Goal: Task Accomplishment & Management: Use online tool/utility

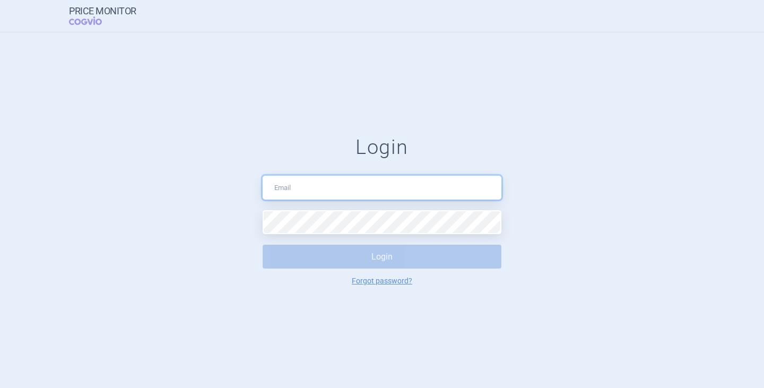
click at [295, 198] on input "text" at bounding box center [381, 188] width 239 height 24
type input "[PERSON_NAME][EMAIL_ADDRESS][DOMAIN_NAME]"
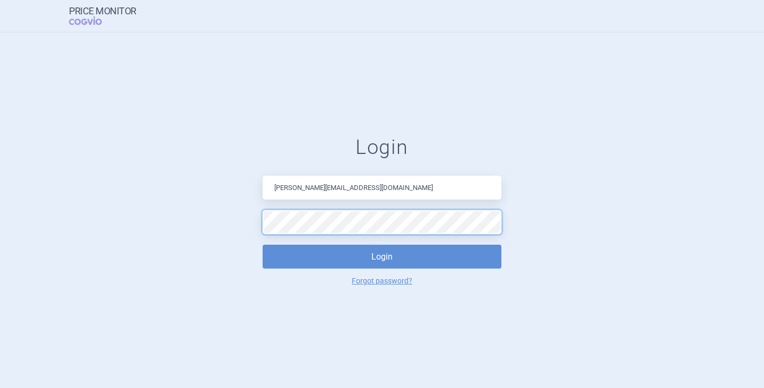
click at [262, 244] on button "Login" at bounding box center [381, 256] width 239 height 24
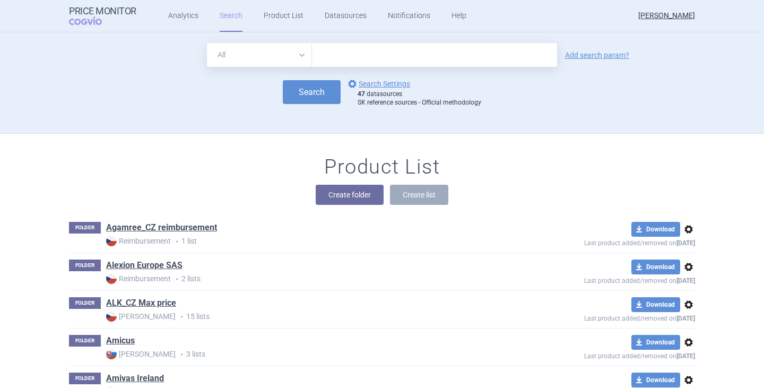
click at [191, 173] on div "Product List Create folder Create list" at bounding box center [382, 185] width 668 height 60
click at [356, 193] on button "Create folder" at bounding box center [349, 195] width 68 height 20
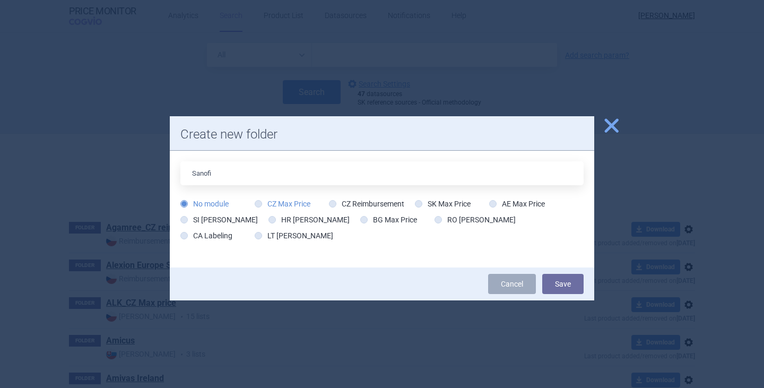
type input "Sanofi"
click at [294, 206] on label "CZ Max Price" at bounding box center [283, 203] width 56 height 11
click at [255, 199] on input "CZ Max Price" at bounding box center [260, 204] width 11 height 11
radio input "true"
click at [329, 205] on icon at bounding box center [332, 203] width 7 height 7
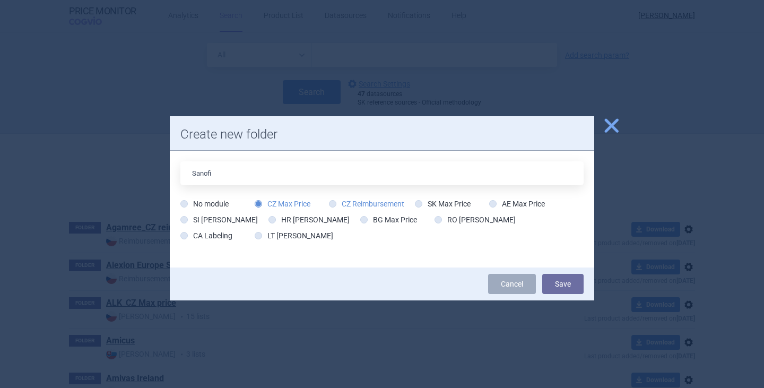
click at [329, 205] on input "CZ Reimbursement" at bounding box center [334, 204] width 11 height 11
radio input "true"
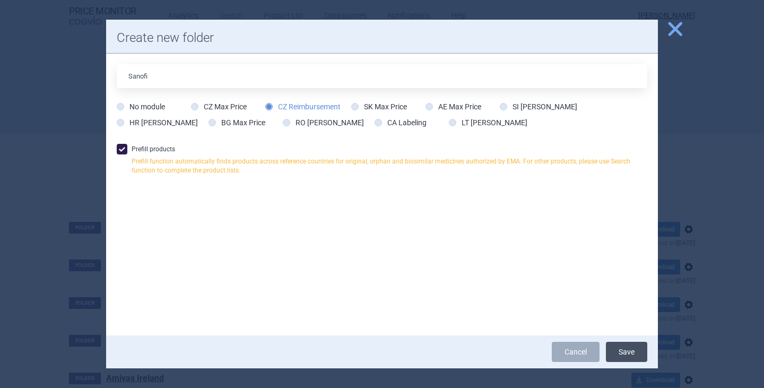
click at [630, 355] on button "Save" at bounding box center [626, 351] width 41 height 20
drag, startPoint x: 121, startPoint y: 146, endPoint x: 126, endPoint y: 149, distance: 5.5
click at [121, 147] on span at bounding box center [122, 149] width 11 height 11
checkbox input "false"
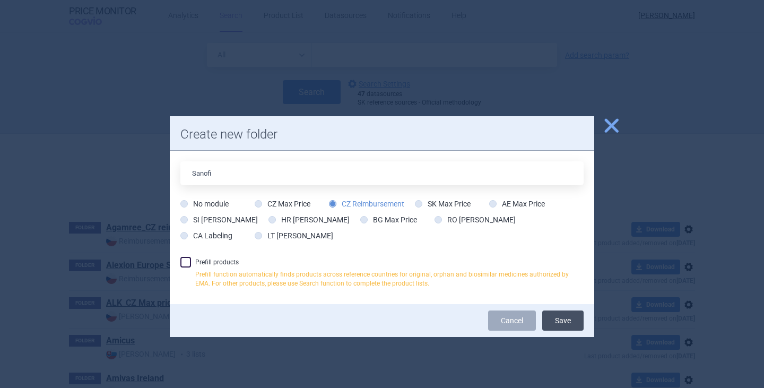
click at [572, 324] on button "Save" at bounding box center [562, 320] width 41 height 20
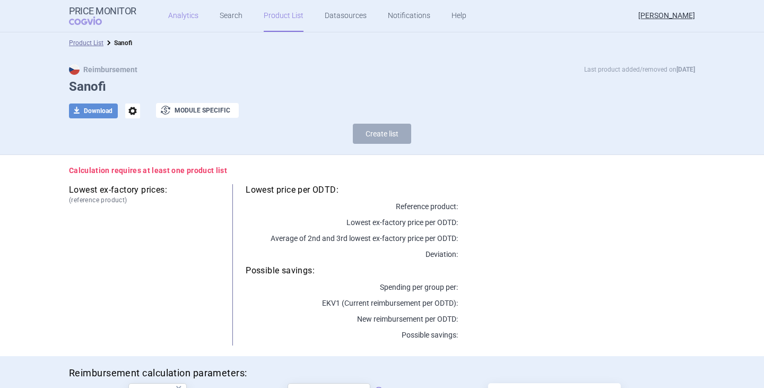
click at [183, 12] on link "Analytics" at bounding box center [183, 16] width 30 height 32
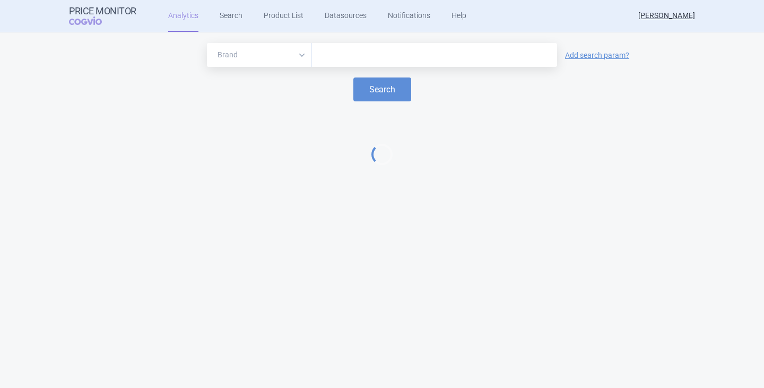
click at [350, 56] on input "text" at bounding box center [434, 55] width 234 height 14
type input "beyfo"
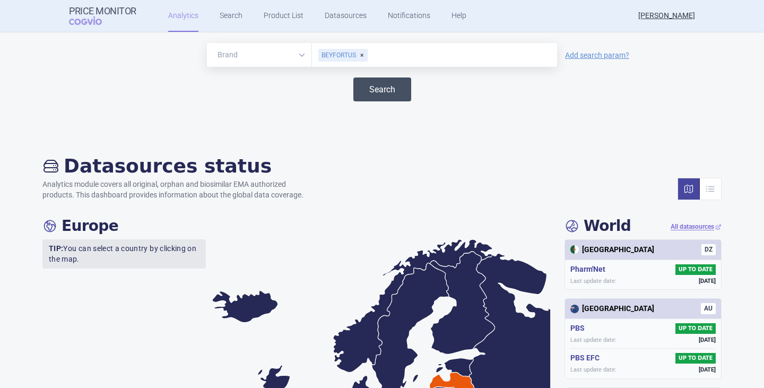
click at [401, 99] on button "Search" at bounding box center [382, 89] width 58 height 24
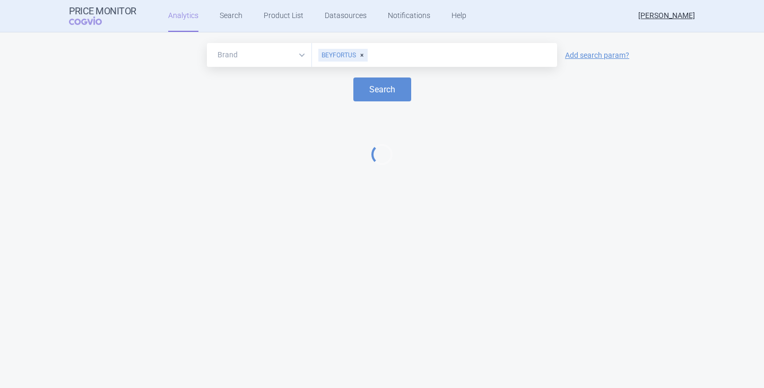
select select "EUR"
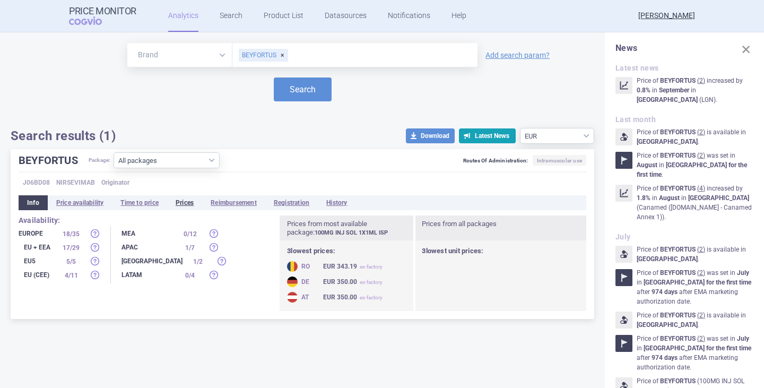
click at [194, 204] on li "Prices" at bounding box center [184, 202] width 35 height 15
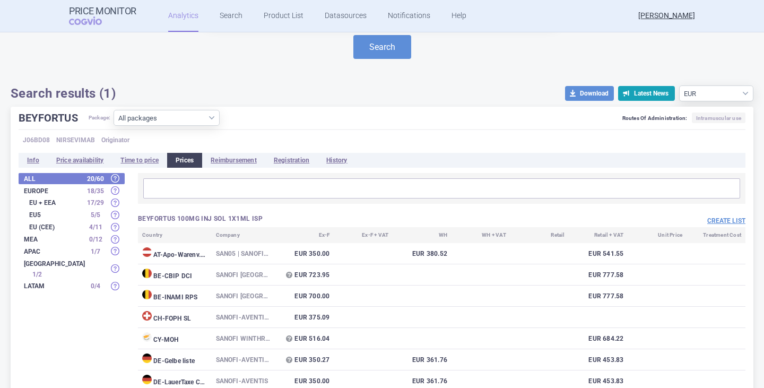
scroll to position [106, 0]
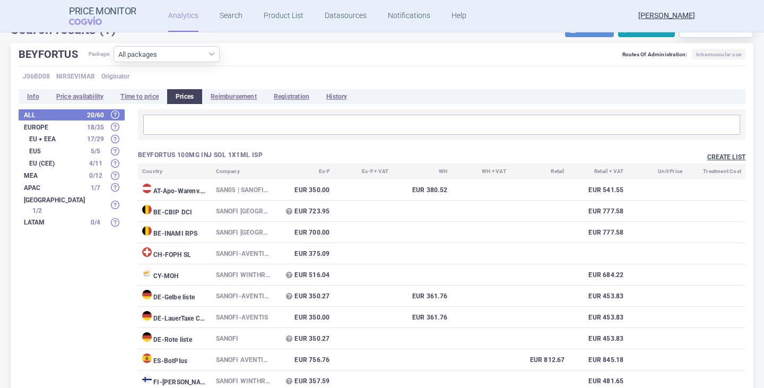
click at [718, 155] on button "Create list" at bounding box center [726, 157] width 38 height 9
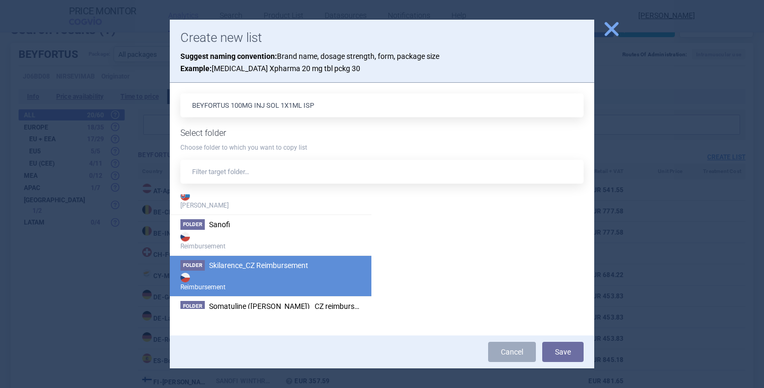
scroll to position [2015, 0]
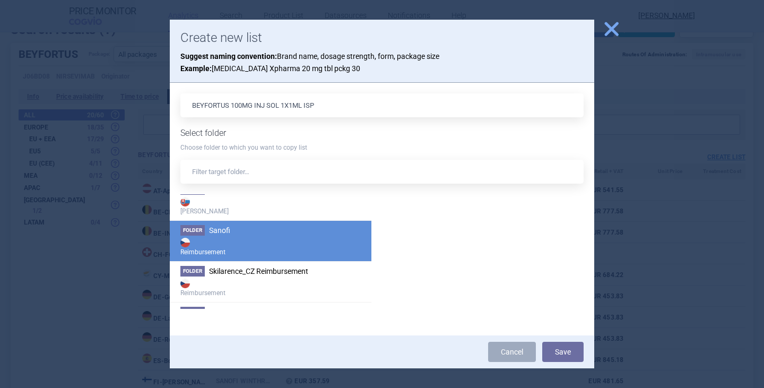
click at [231, 241] on strong "Reimbursement" at bounding box center [270, 245] width 180 height 21
click at [563, 355] on button "Save" at bounding box center [562, 351] width 41 height 20
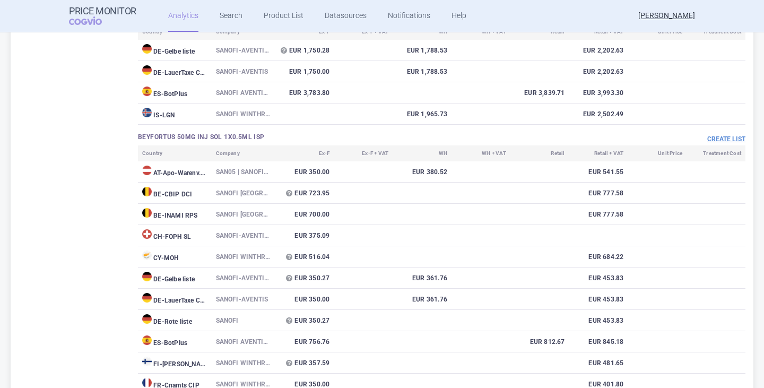
scroll to position [848, 0]
drag, startPoint x: 264, startPoint y: 138, endPoint x: 143, endPoint y: 133, distance: 120.5
click at [143, 133] on h3 "BEYFORTUS 50MG INJ SOL 1X0.5ML ISP" at bounding box center [290, 137] width 304 height 9
click at [293, 137] on h3 "BEYFORTUS 50MG INJ SOL 1X0.5ML ISP" at bounding box center [290, 137] width 304 height 9
drag, startPoint x: 269, startPoint y: 135, endPoint x: 121, endPoint y: 129, distance: 148.6
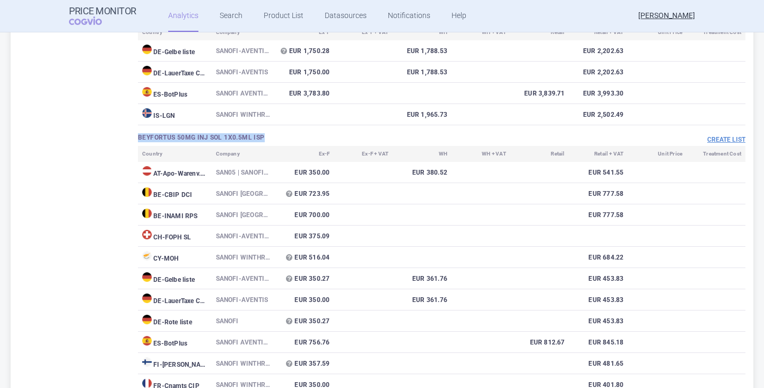
click at [121, 129] on div "All 20 / 60 Europe 18 / 35 EU + EEA 17 / 29 EU5 5 / 5 EU (CEE) 4 / 11 MEA 0 / 1…" at bounding box center [382, 169] width 726 height 1604
copy h3 "BEYFORTUS 50MG INJ SOL 1X0.5ML ISP"
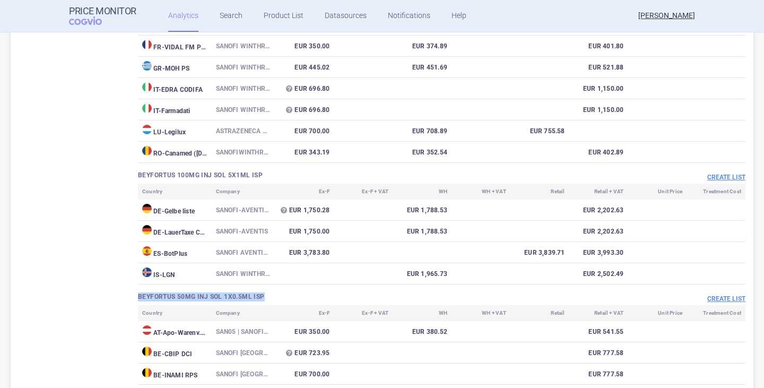
scroll to position [530, 0]
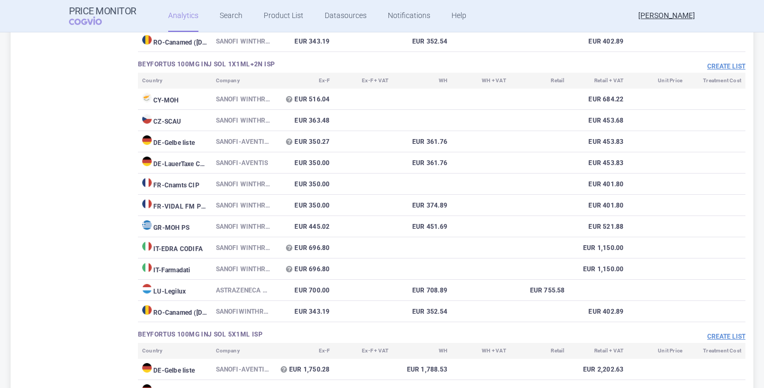
click at [267, 334] on h3 "BEYFORTUS 100MG INJ SOL 5X1ML ISP" at bounding box center [290, 334] width 304 height 9
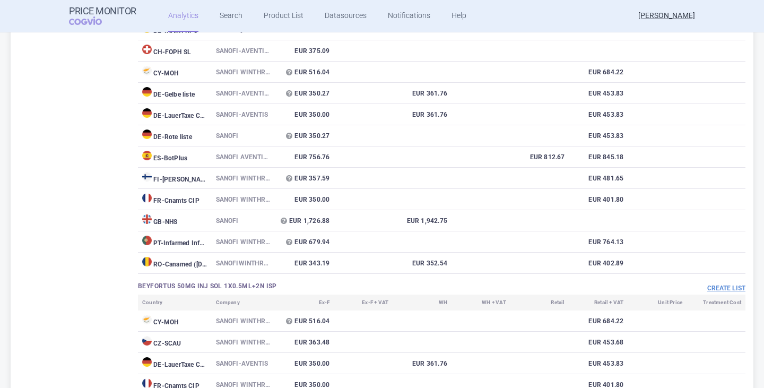
scroll to position [1060, 0]
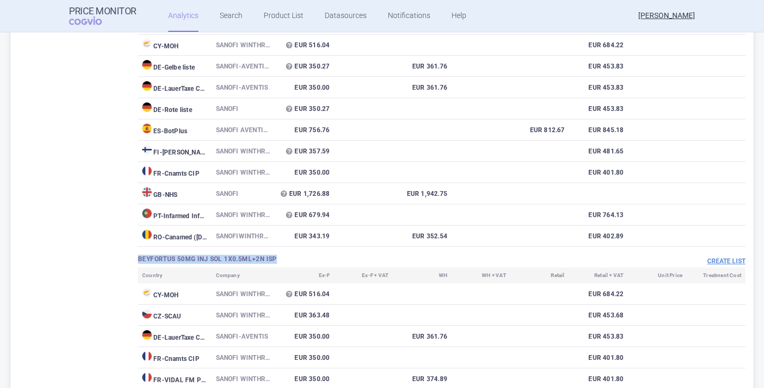
drag, startPoint x: 275, startPoint y: 259, endPoint x: 134, endPoint y: 259, distance: 141.0
copy h3 "BEYFORTUS 50MG INJ SOL 1X0.5ML+2N ISP"
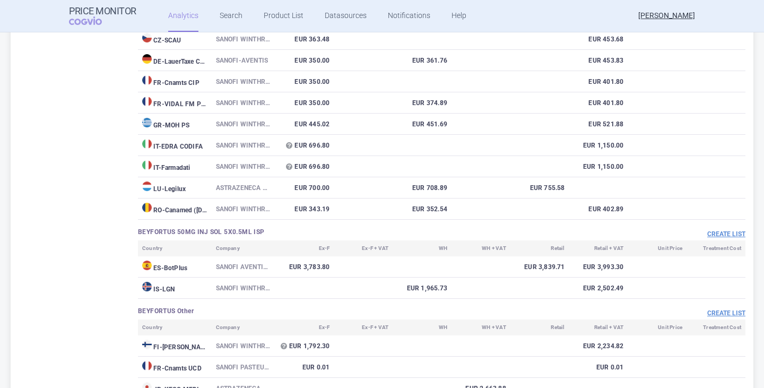
scroll to position [1432, 0]
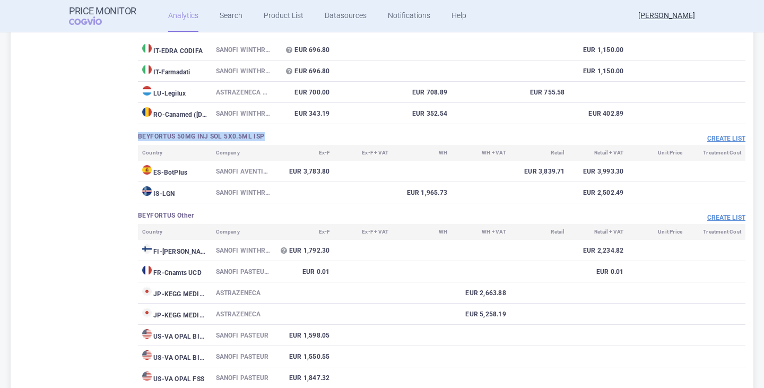
drag, startPoint x: 253, startPoint y: 134, endPoint x: 134, endPoint y: 135, distance: 118.8
copy h3 "BEYFORTUS 50MG INJ SOL 5X0.5ML ISP"
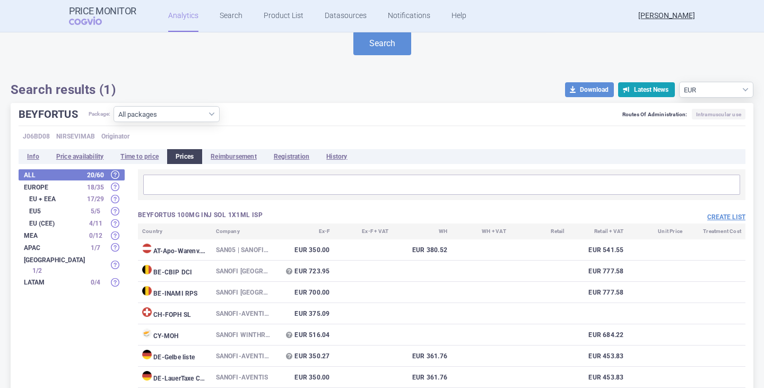
scroll to position [106, 0]
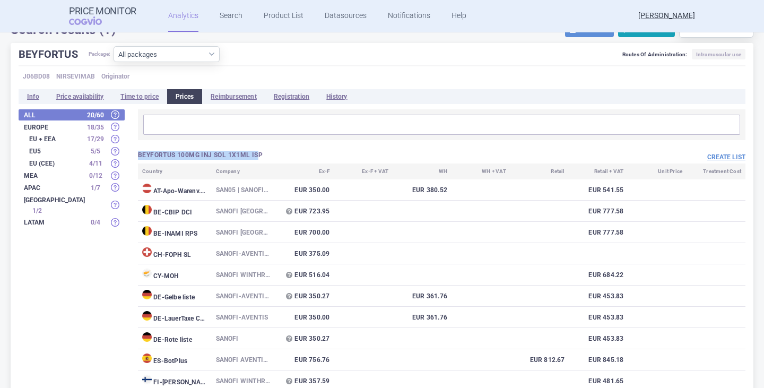
drag, startPoint x: 258, startPoint y: 156, endPoint x: 203, endPoint y: 150, distance: 55.0
copy h3 "BEYFORTUS 100MG INJ SOL 1X1ML ISP"
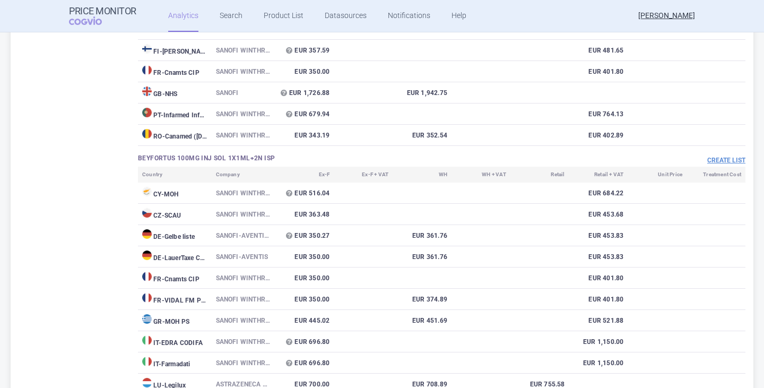
scroll to position [424, 0]
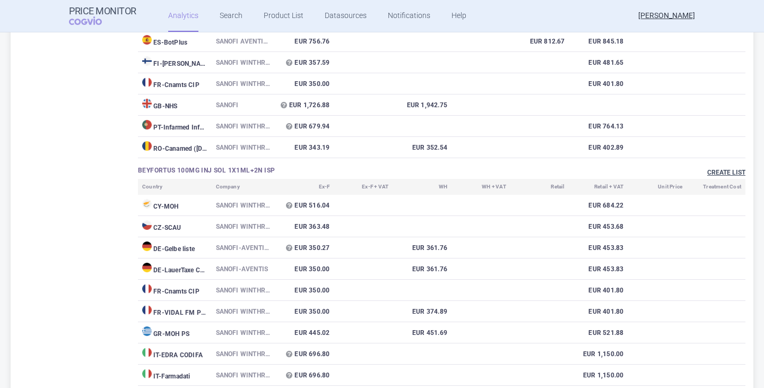
click at [713, 171] on button "Create list" at bounding box center [726, 172] width 38 height 9
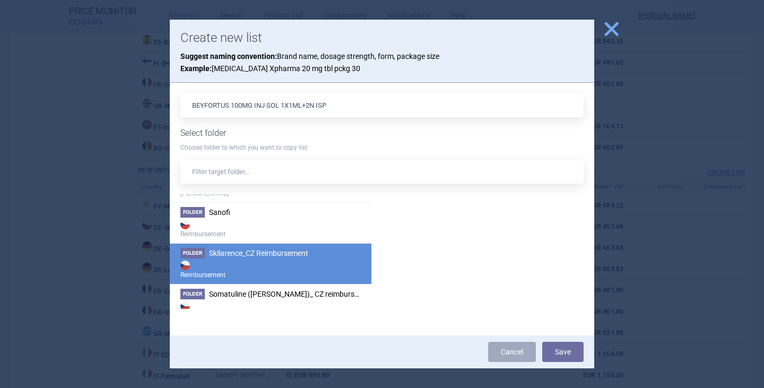
scroll to position [2015, 0]
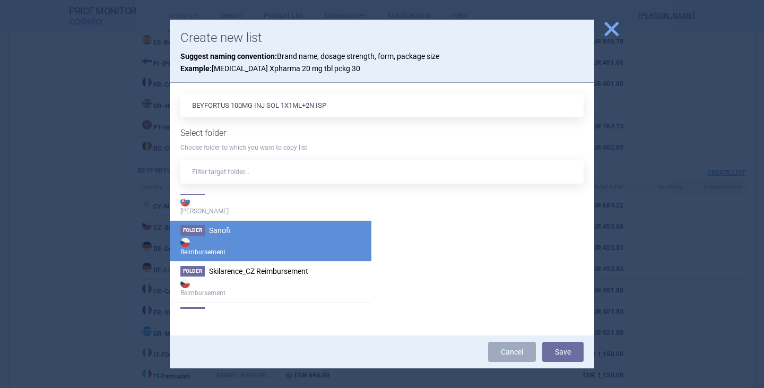
click at [235, 237] on strong "Reimbursement" at bounding box center [270, 245] width 180 height 21
click at [556, 358] on button "Save" at bounding box center [562, 351] width 41 height 20
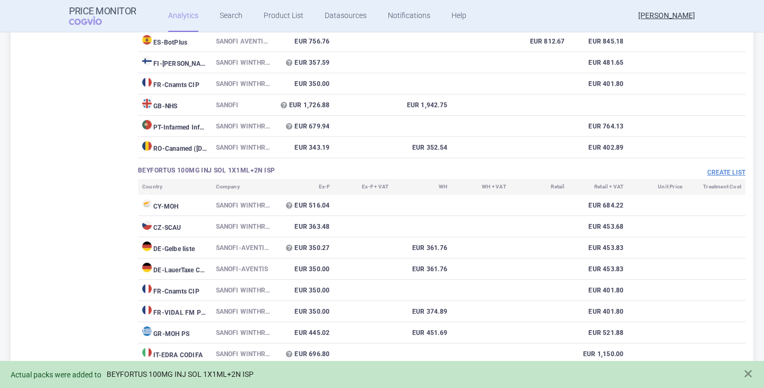
click at [243, 372] on link "BEYFORTUS 100MG INJ SOL 1X1ML+2N ISP" at bounding box center [180, 374] width 147 height 9
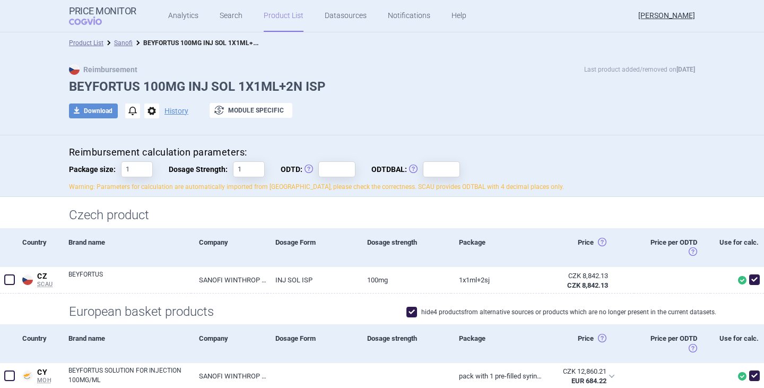
click at [124, 42] on link "Sanofi" at bounding box center [123, 42] width 19 height 7
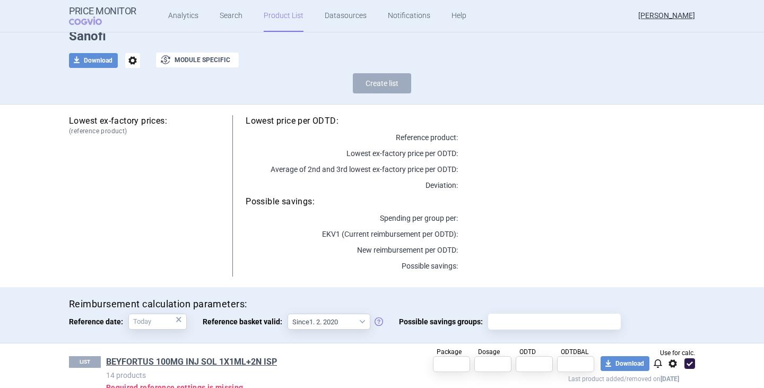
scroll to position [119, 0]
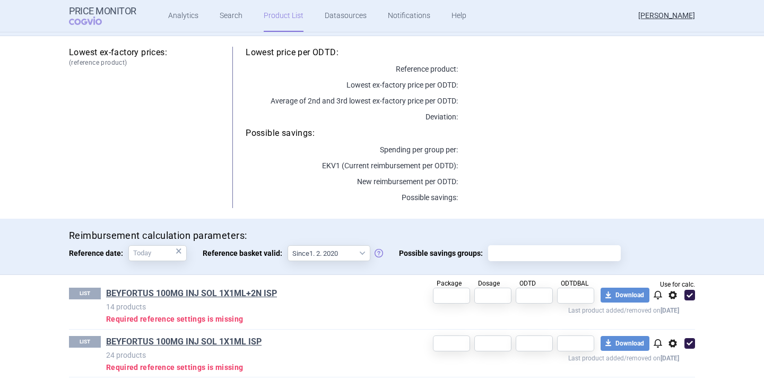
click at [666, 341] on span "options" at bounding box center [672, 343] width 13 height 13
click at [664, 370] on button "Delete" at bounding box center [668, 370] width 34 height 15
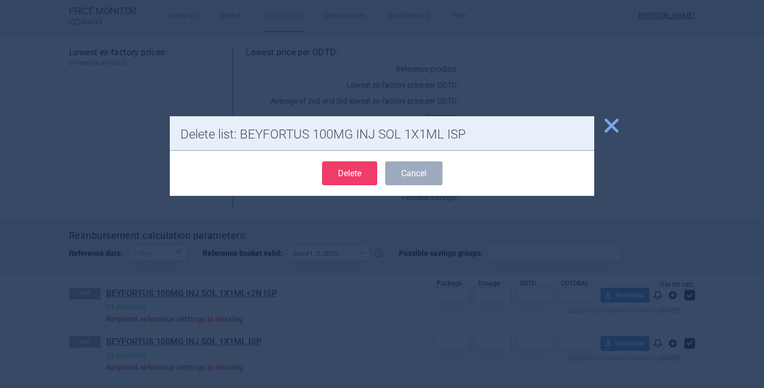
click at [363, 179] on button "Delete" at bounding box center [349, 173] width 55 height 24
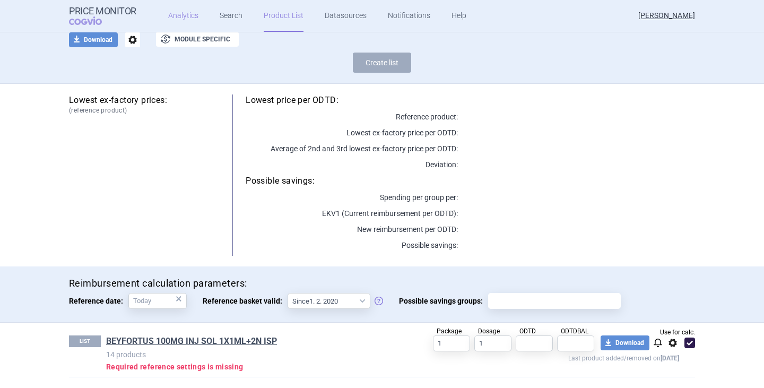
click at [188, 18] on link "Analytics" at bounding box center [183, 16] width 30 height 32
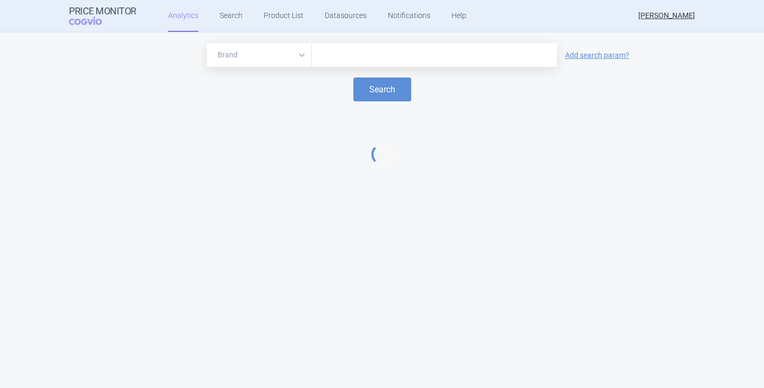
click at [337, 52] on input "text" at bounding box center [434, 55] width 234 height 14
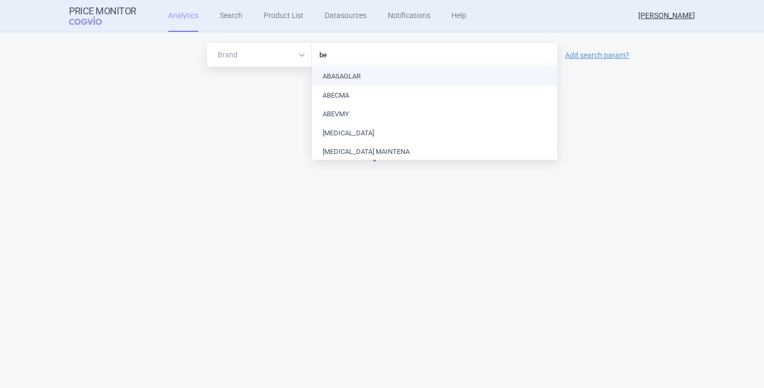
type input "bey"
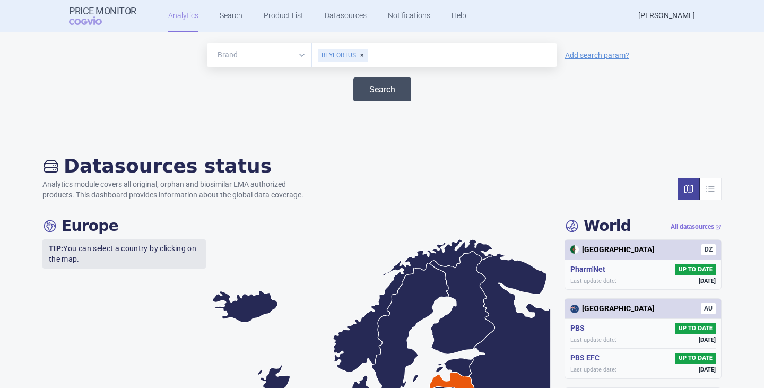
click at [371, 84] on button "Search" at bounding box center [382, 89] width 58 height 24
select select "EUR"
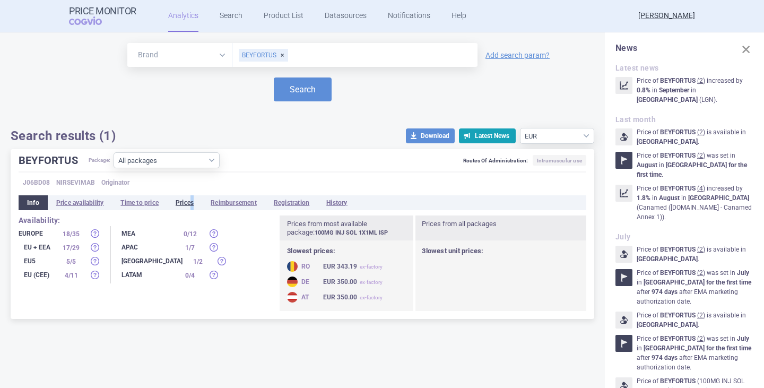
click at [194, 206] on li "Prices" at bounding box center [184, 202] width 35 height 15
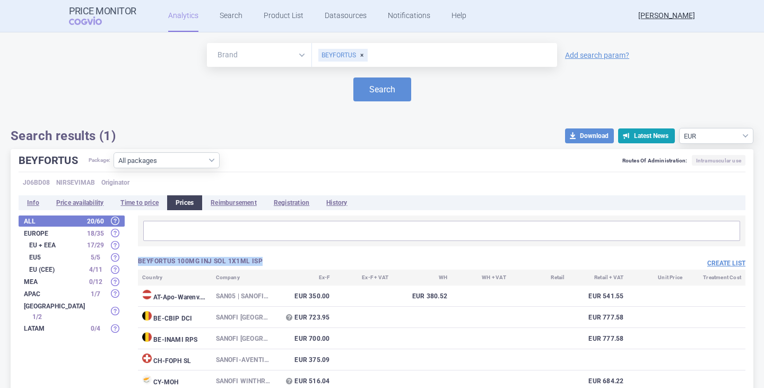
drag, startPoint x: 270, startPoint y: 264, endPoint x: 137, endPoint y: 267, distance: 133.7
copy h3 "BEYFORTUS 100MG INJ SOL 1X1ML ISP"
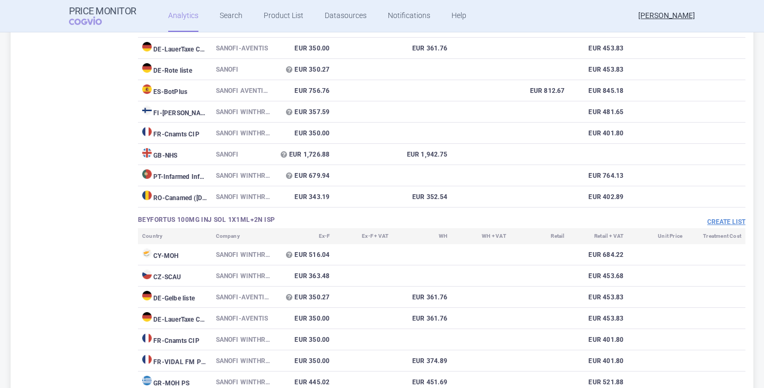
scroll to position [424, 0]
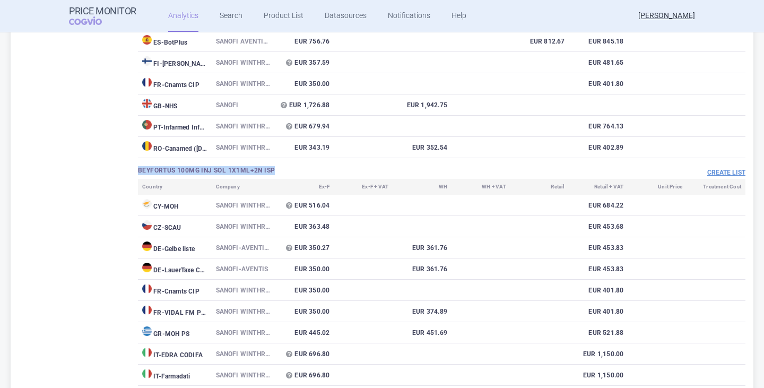
drag, startPoint x: 279, startPoint y: 171, endPoint x: 126, endPoint y: 173, distance: 153.8
copy h3 "BEYFORTUS 100MG INJ SOL 1X1ML+2N ISP"
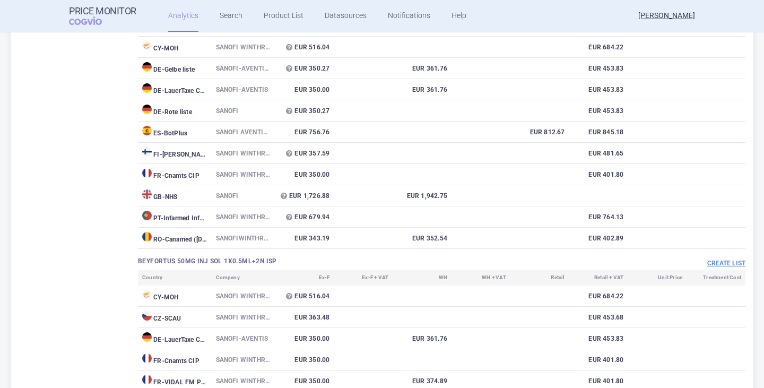
scroll to position [1077, 0]
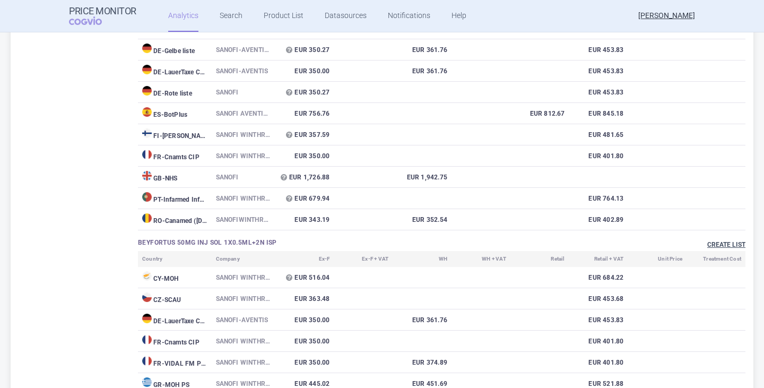
click at [722, 243] on button "Create list" at bounding box center [726, 244] width 38 height 9
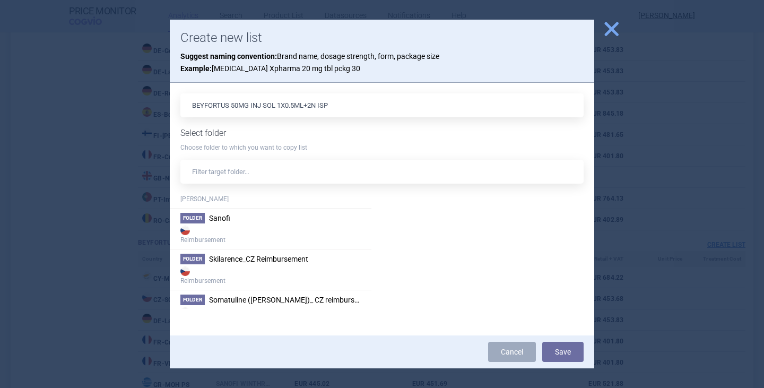
scroll to position [2015, 0]
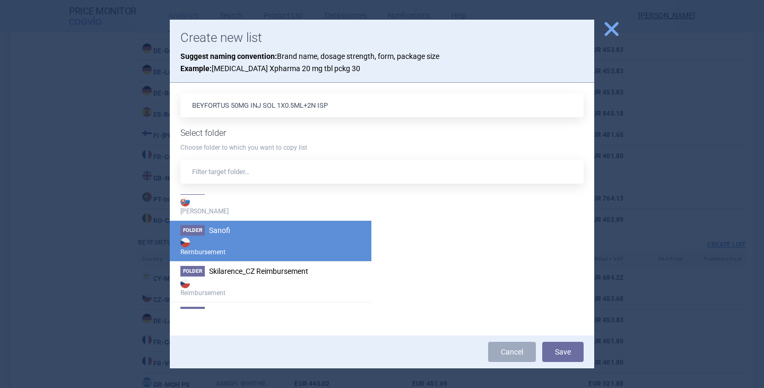
click at [241, 243] on strong "Reimbursement" at bounding box center [270, 245] width 180 height 21
click at [563, 350] on button "Save" at bounding box center [562, 351] width 41 height 20
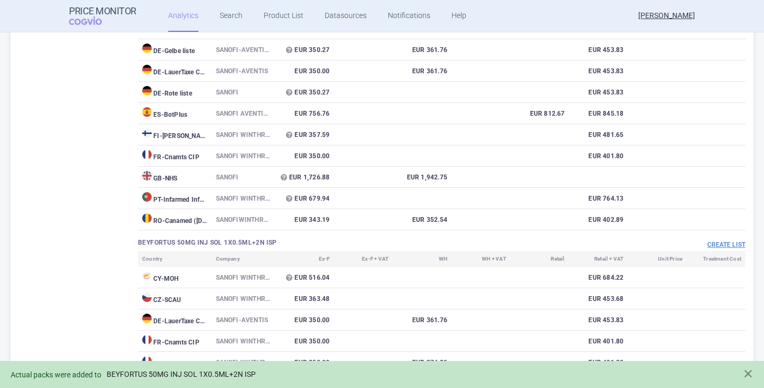
click at [244, 371] on link "BEYFORTUS 50MG INJ SOL 1X0.5ML+2N ISP" at bounding box center [181, 374] width 149 height 9
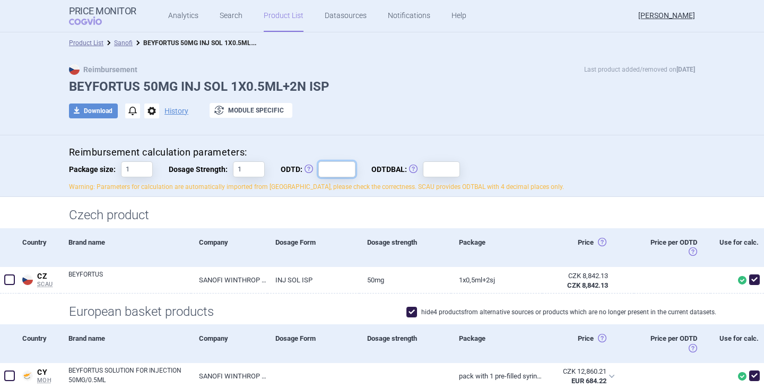
click at [335, 165] on input "ODTD: Obvyklá Denní Terapeutická Dávka" at bounding box center [336, 169] width 37 height 16
click at [408, 139] on div "Reimbursement calculation parameters: Package size: 1 Dosage Strength: 1 ODTD: …" at bounding box center [382, 166] width 764 height 62
click at [424, 111] on div "download Download notifications options History exchange Module specific" at bounding box center [382, 111] width 626 height 16
click at [337, 169] on input "ODTD: Obvyklá Denní Terapeutická Dávka" at bounding box center [336, 169] width 37 height 16
type input "50"
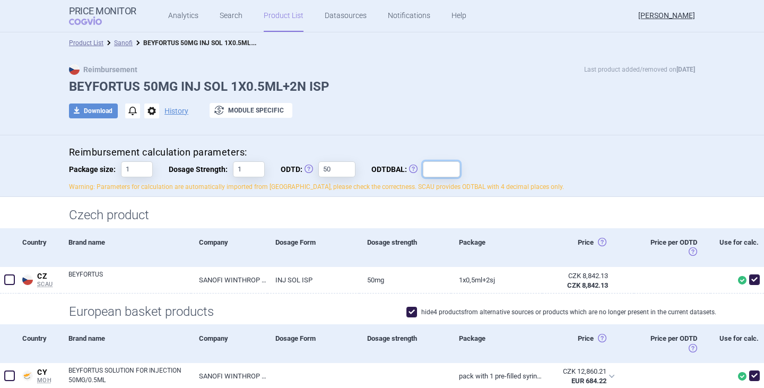
click at [444, 176] on input "ODTDBAL: Obvyklá Denní Terapeutická Dávka Balení" at bounding box center [441, 169] width 37 height 16
type input "1"
click at [537, 147] on h4 "Reimbursement calculation parameters:" at bounding box center [382, 152] width 626 height 13
click at [119, 43] on link "Sanofi" at bounding box center [123, 42] width 19 height 7
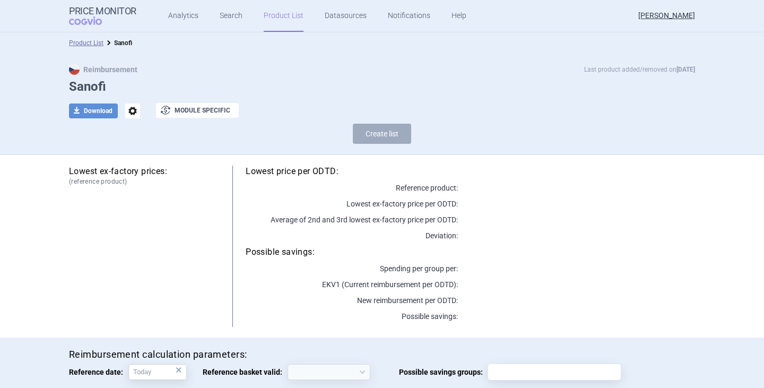
select select "[DATE]"
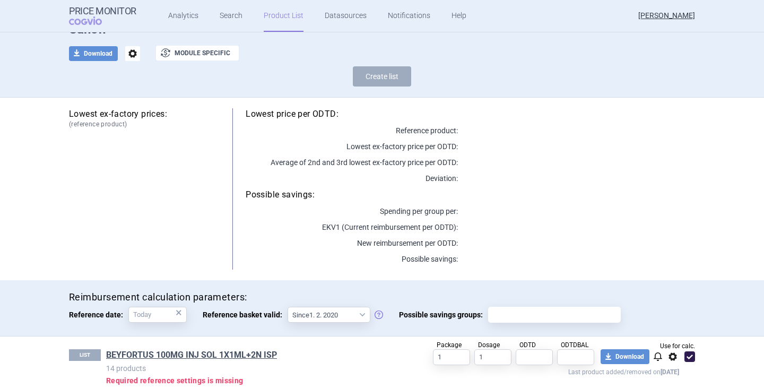
scroll to position [109, 0]
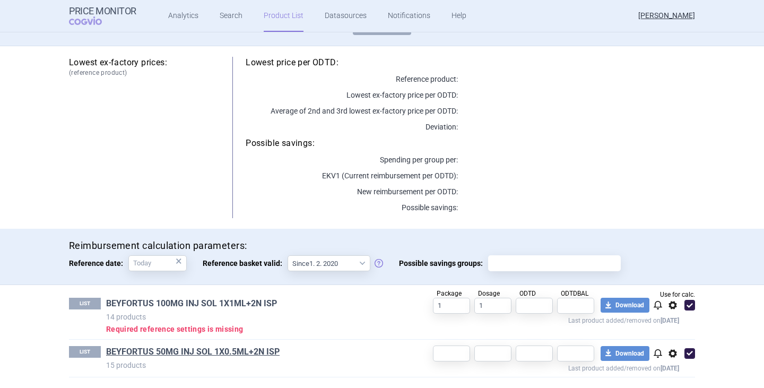
click at [182, 303] on link "BEYFORTUS 100MG INJ SOL 1X1ML+2N ISP" at bounding box center [191, 303] width 171 height 12
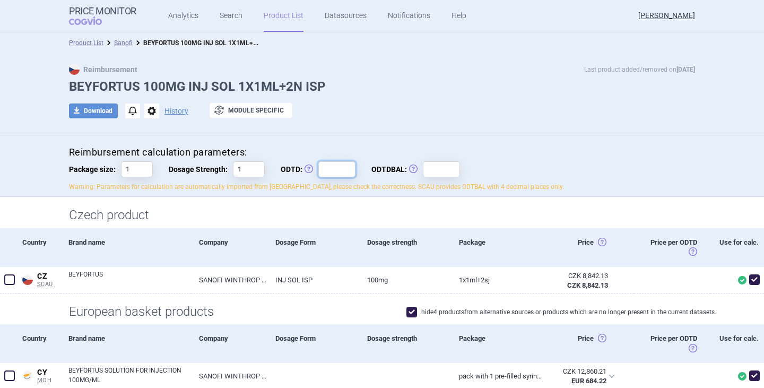
click at [327, 169] on input "ODTD: Obvyklá Denní Terapeutická Dávka" at bounding box center [336, 169] width 37 height 16
type input "100"
click at [423, 175] on input "ODTDBAL: Obvyklá Denní Terapeutická Dávka Balení" at bounding box center [441, 169] width 37 height 16
type input "1"
click at [616, 174] on div "Reimbursement calculation parameters: Package size: 1 Dosage Strength: 1 ODTD: …" at bounding box center [382, 169] width 626 height 46
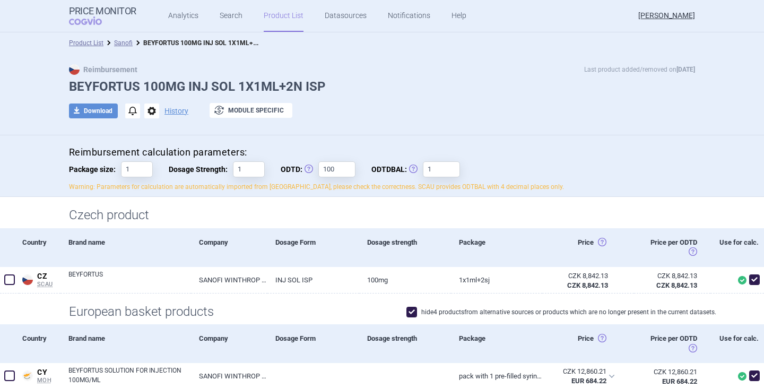
click at [121, 43] on link "Sanofi" at bounding box center [123, 42] width 19 height 7
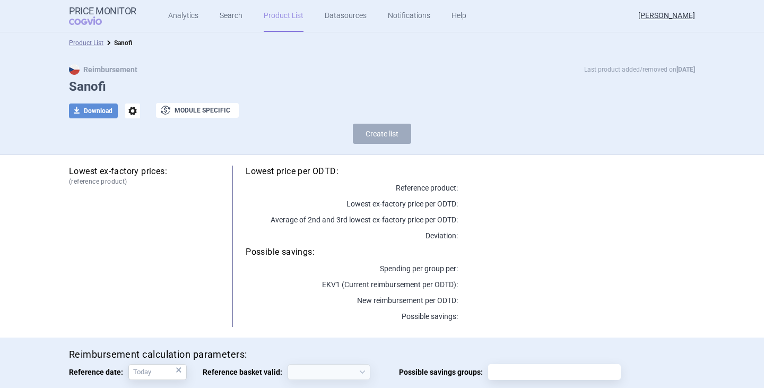
select select "[DATE]"
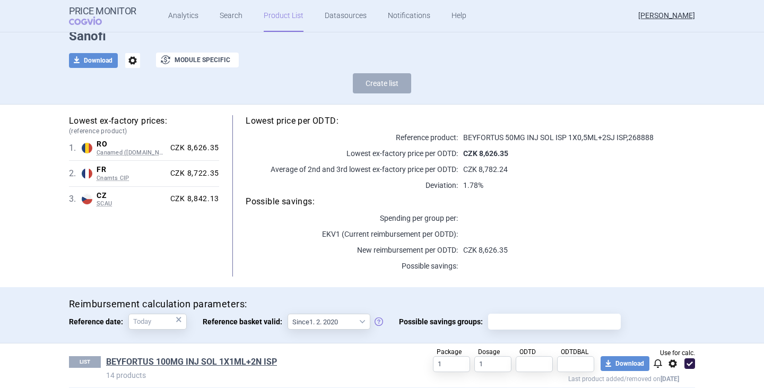
scroll to position [99, 0]
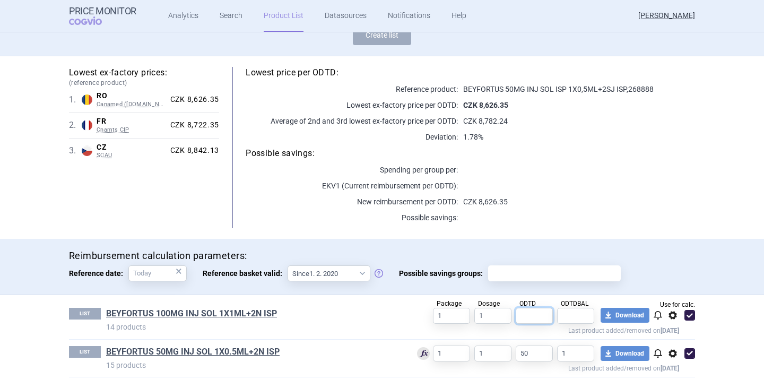
click at [536, 317] on input "text" at bounding box center [533, 316] width 37 height 16
type input "100"
click at [596, 328] on p "Last product added/removed on [DATE]" at bounding box center [539, 329] width 278 height 10
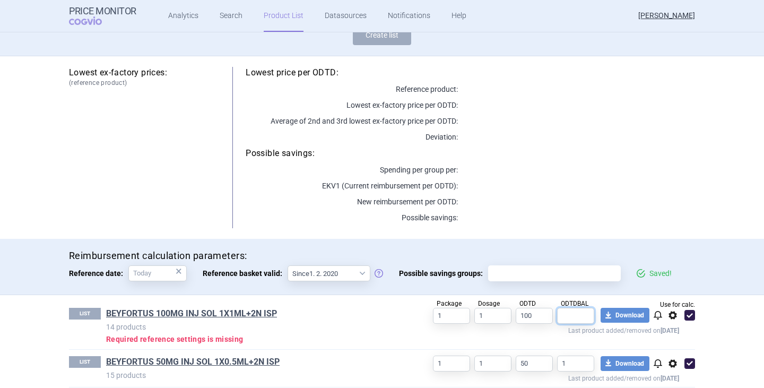
click at [576, 314] on input "text" at bounding box center [575, 316] width 37 height 16
type input "1"
click at [629, 194] on div "Lowest price per ODTD: Reference product: Lowest ex-factory price per ODTD: Ave…" at bounding box center [457, 147] width 476 height 161
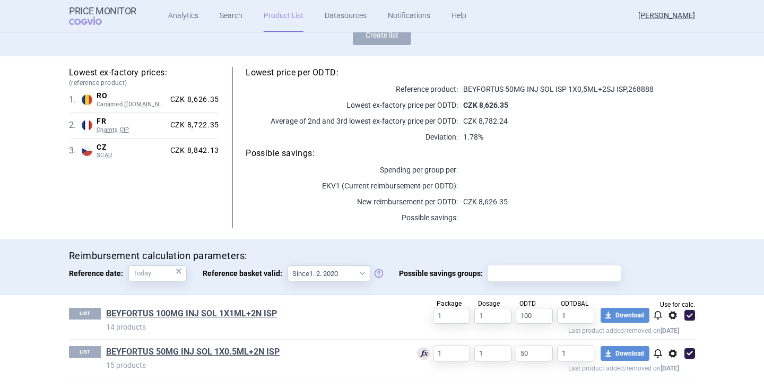
click at [708, 325] on div "LIST BEYFORTUS 100MG INJ SOL 1X1ML+2N ISP 14 products Package 1 Dosage 1 ODTD 1…" at bounding box center [382, 341] width 668 height 92
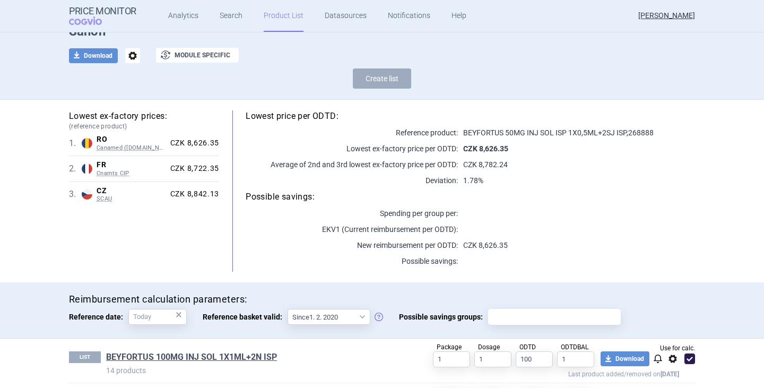
scroll to position [0, 0]
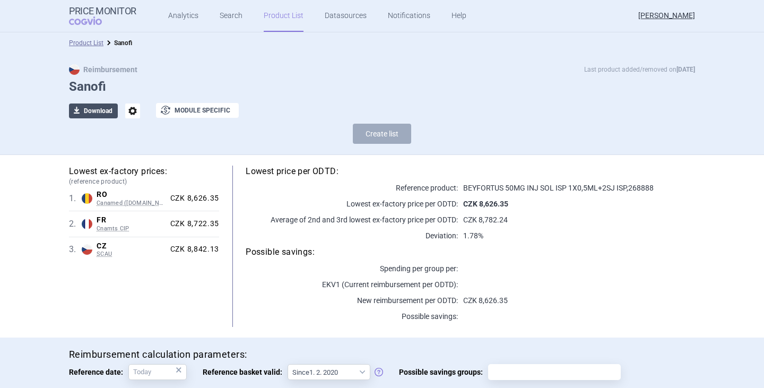
click at [96, 113] on button "download Download" at bounding box center [93, 110] width 49 height 15
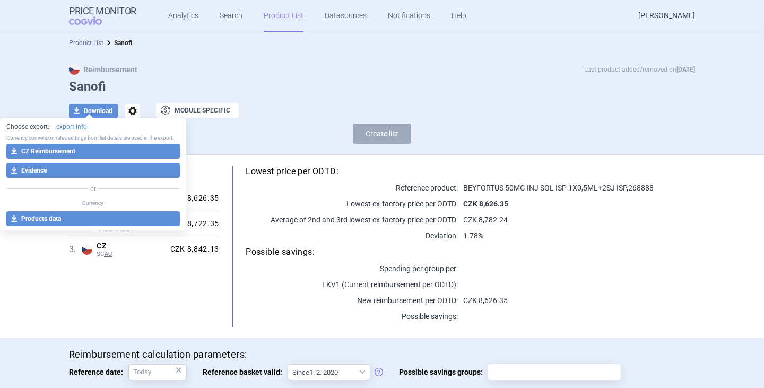
select select "EUR"
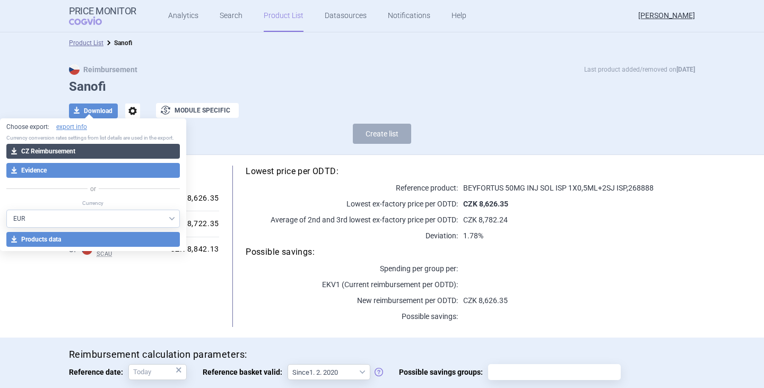
click at [91, 151] on button "download CZ Reimbursement" at bounding box center [92, 151] width 173 height 15
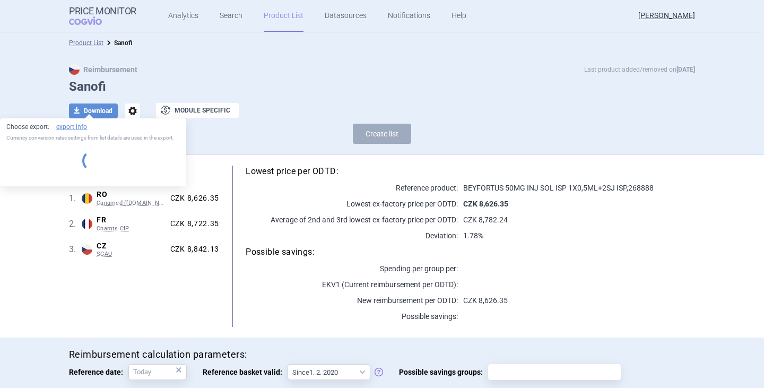
select select "EUR"
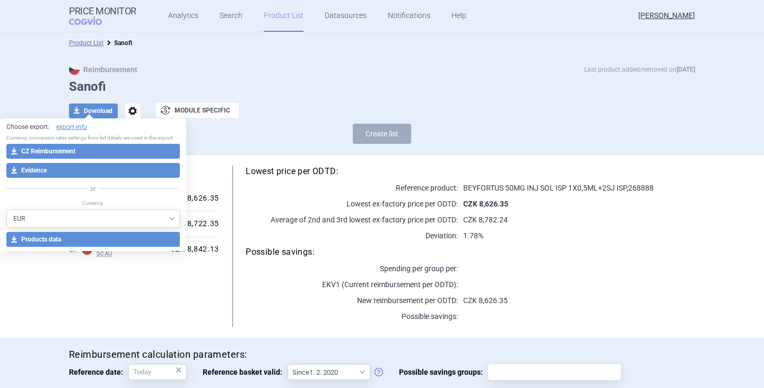
click at [251, 144] on div "Create list" at bounding box center [382, 136] width 626 height 25
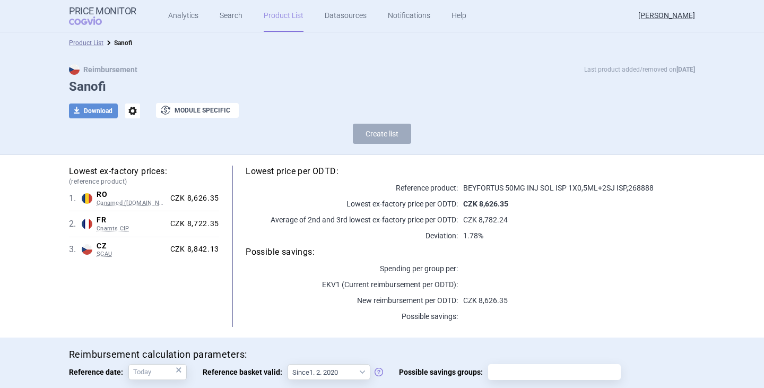
click at [117, 147] on div "Create list" at bounding box center [382, 136] width 626 height 25
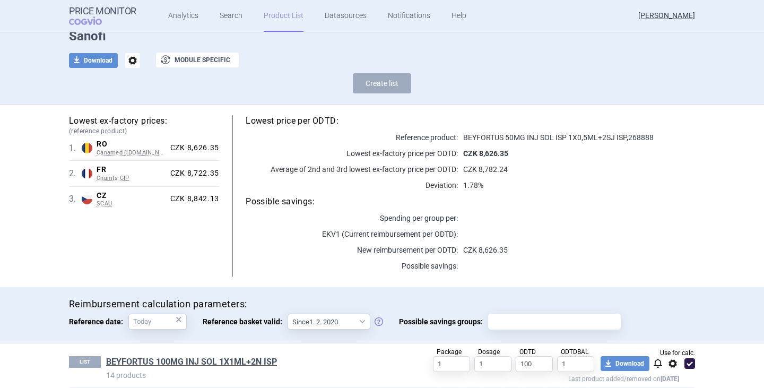
scroll to position [99, 0]
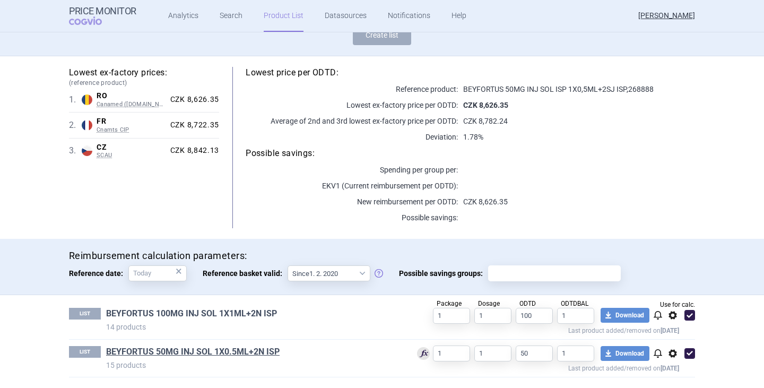
click at [232, 313] on link "BEYFORTUS 100MG INJ SOL 1X1ML+2N ISP" at bounding box center [191, 314] width 171 height 12
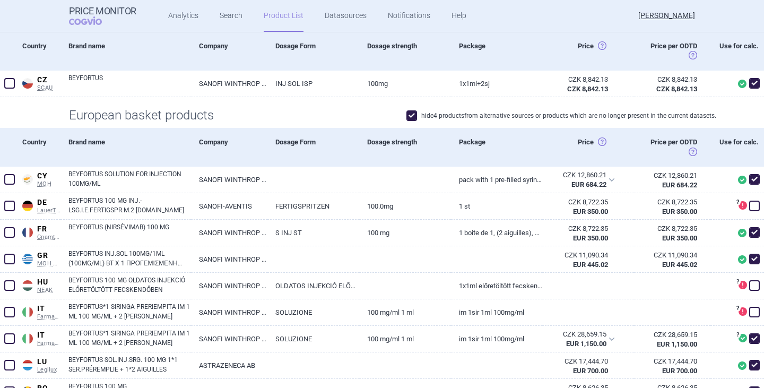
scroll to position [135, 0]
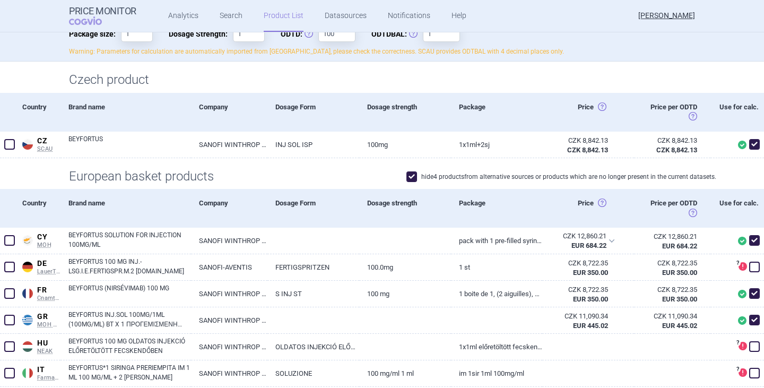
click at [408, 178] on span at bounding box center [411, 176] width 11 height 11
checkbox input "false"
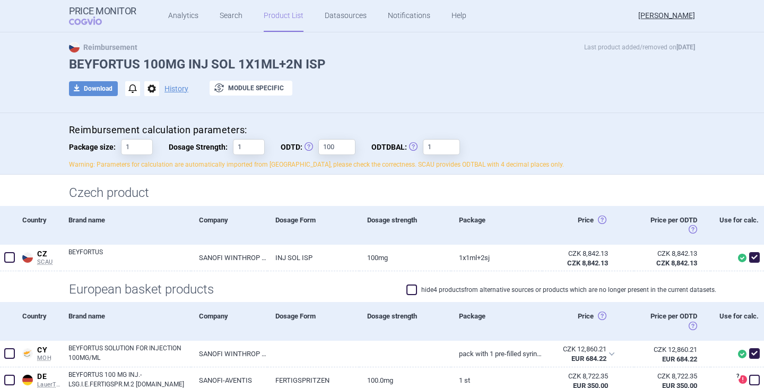
scroll to position [0, 0]
